Goal: Check status: Check status

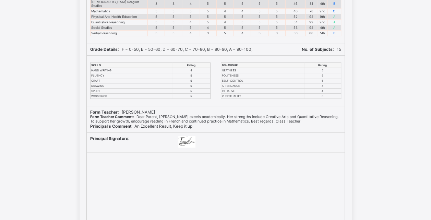
scroll to position [189, 0]
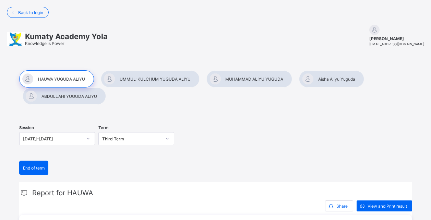
scroll to position [103, 0]
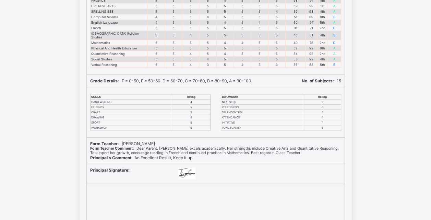
scroll to position [120, 0]
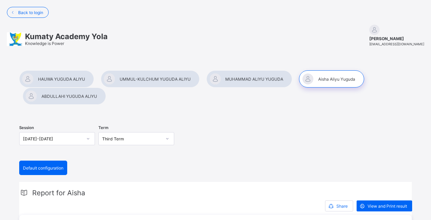
scroll to position [103, 0]
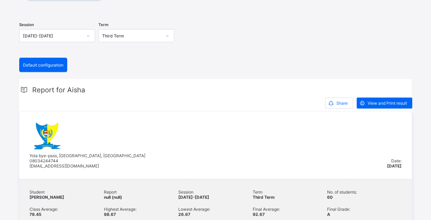
click at [374, 98] on div "View and Print result" at bounding box center [385, 102] width 56 height 11
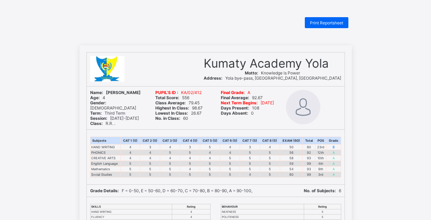
scroll to position [103, 0]
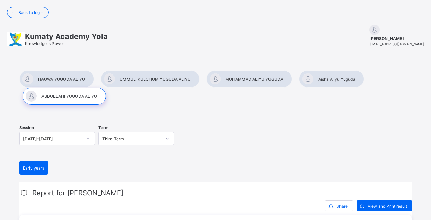
scroll to position [87, 0]
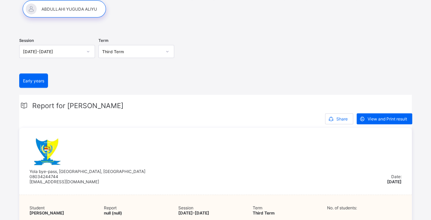
click at [384, 118] on span "View and Print result" at bounding box center [387, 118] width 39 height 5
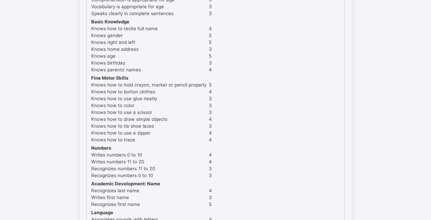
scroll to position [248, 0]
